Goal: Check status: Check status

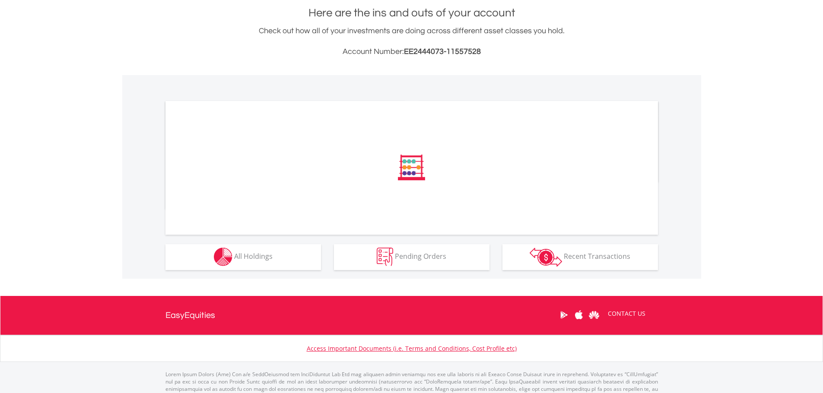
scroll to position [220, 0]
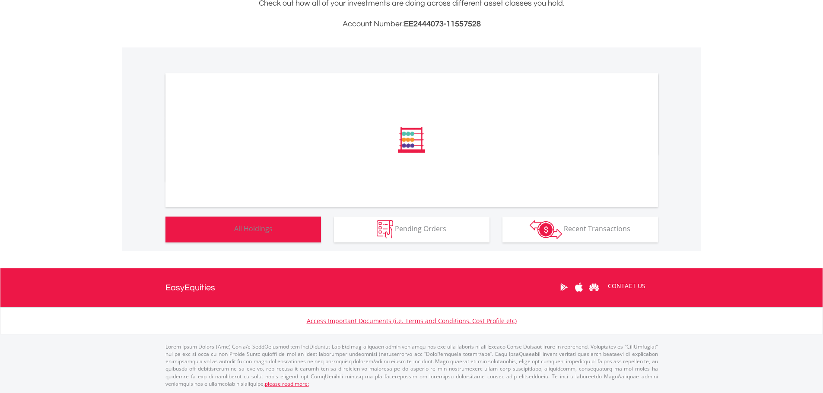
click at [255, 234] on span "All Holdings" at bounding box center [253, 229] width 38 height 10
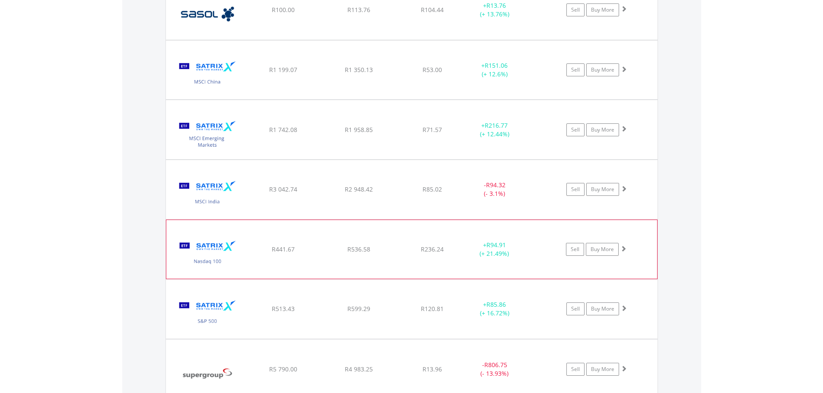
scroll to position [2080, 0]
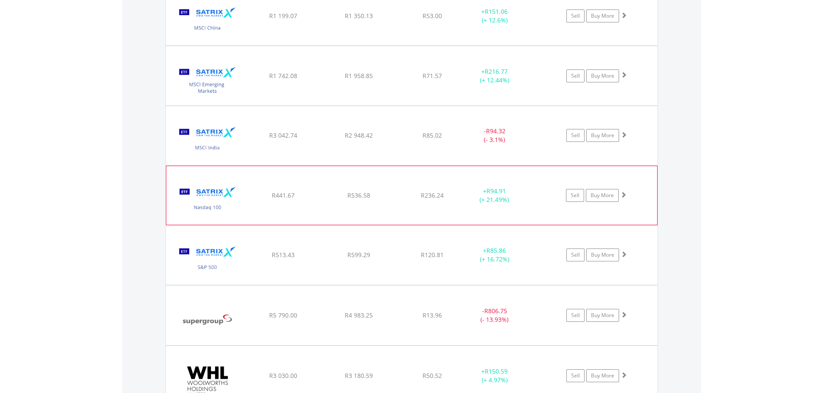
scroll to position [1865, 0]
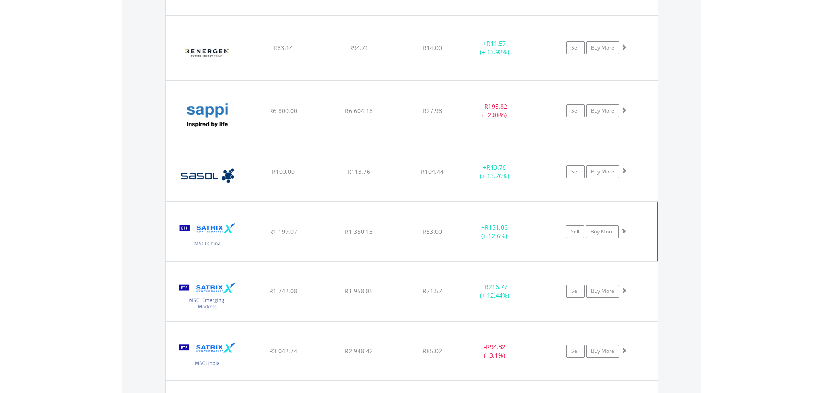
scroll to position [1649, 0]
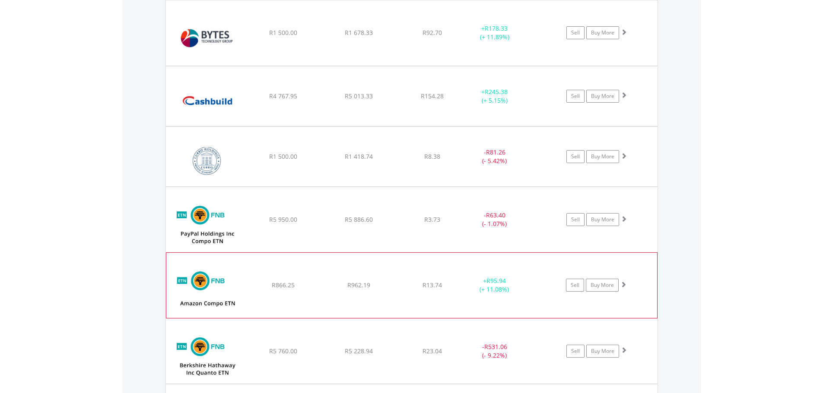
scroll to position [828, 0]
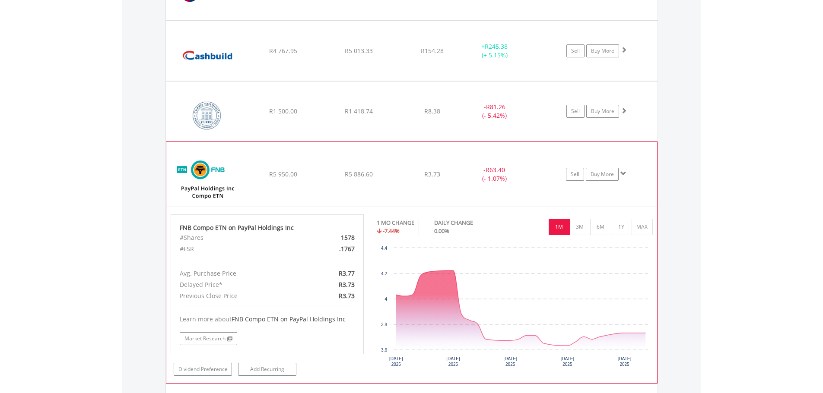
scroll to position [958, 0]
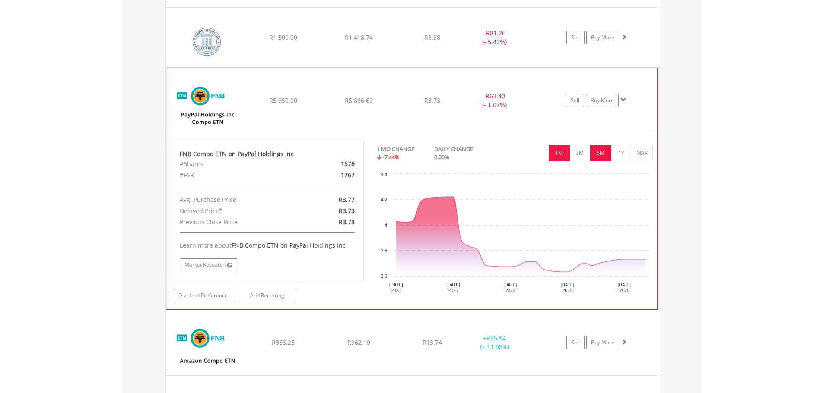
click at [596, 157] on button "6M" at bounding box center [600, 153] width 21 height 16
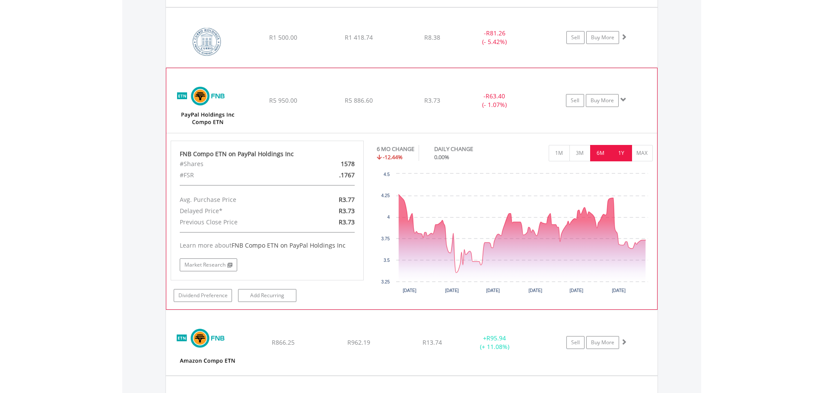
click at [623, 155] on button "1Y" at bounding box center [621, 153] width 21 height 16
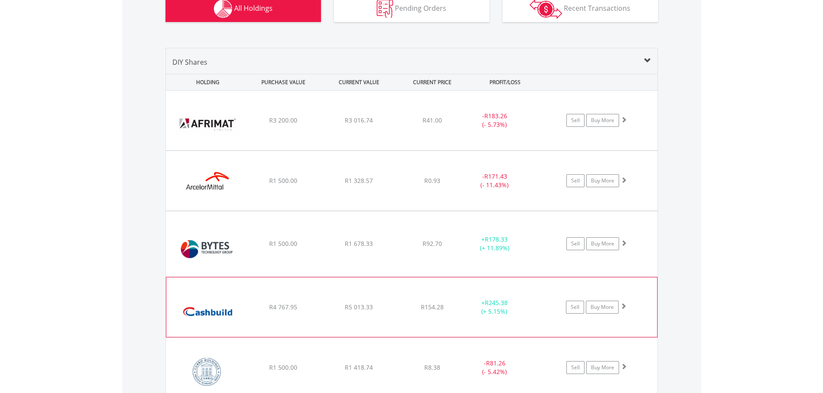
scroll to position [612, 0]
